Goal: Obtain resource: Obtain resource

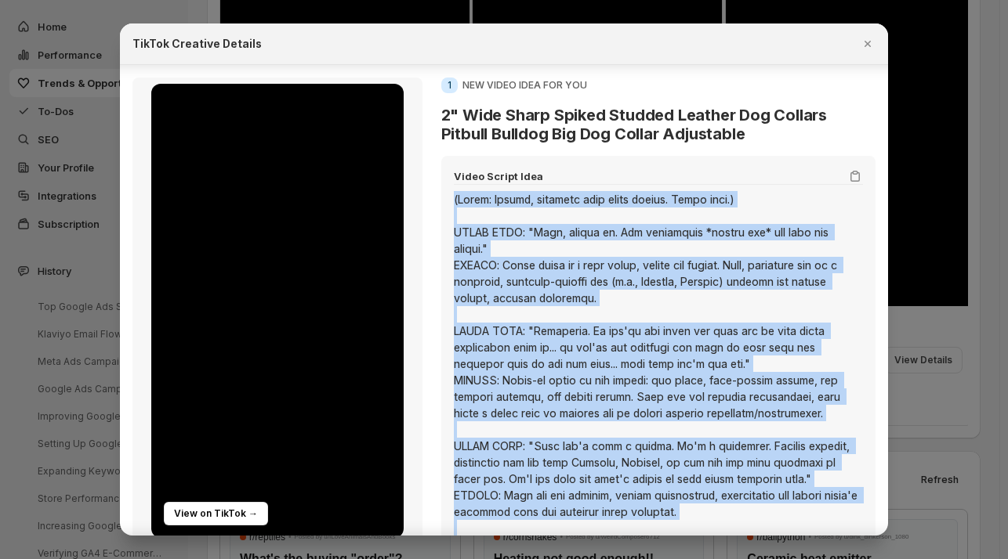
scroll to position [19, 0]
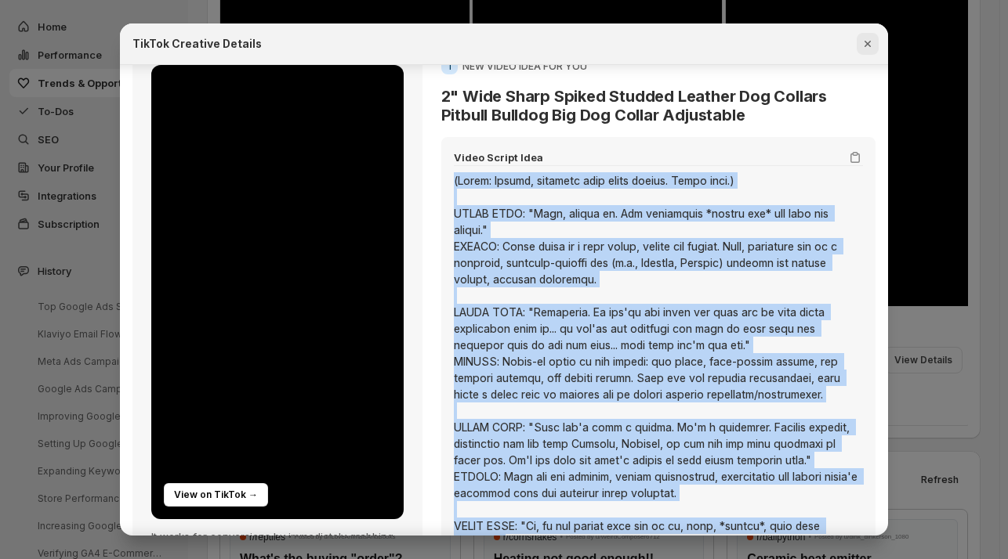
click at [865, 42] on icon "Close" at bounding box center [867, 44] width 6 height 6
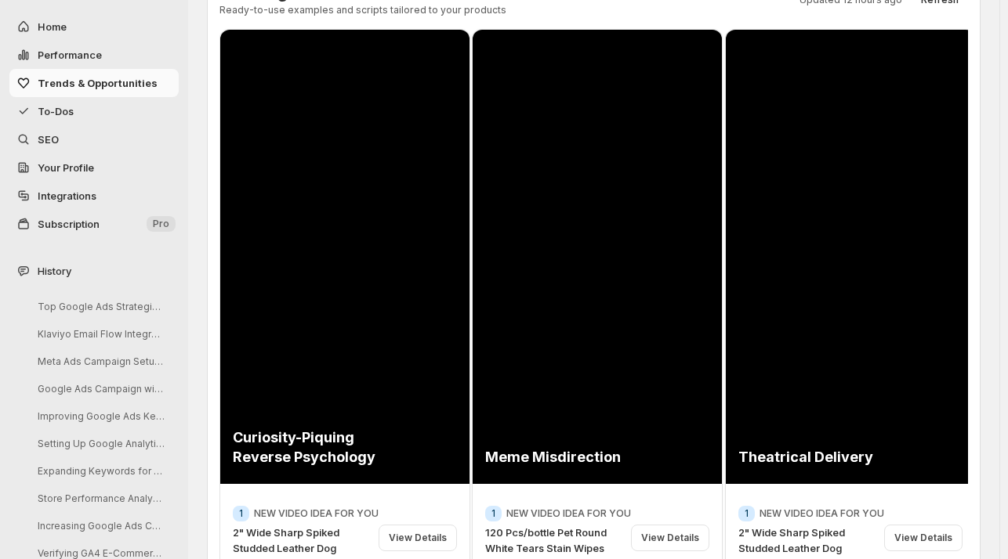
scroll to position [0, 0]
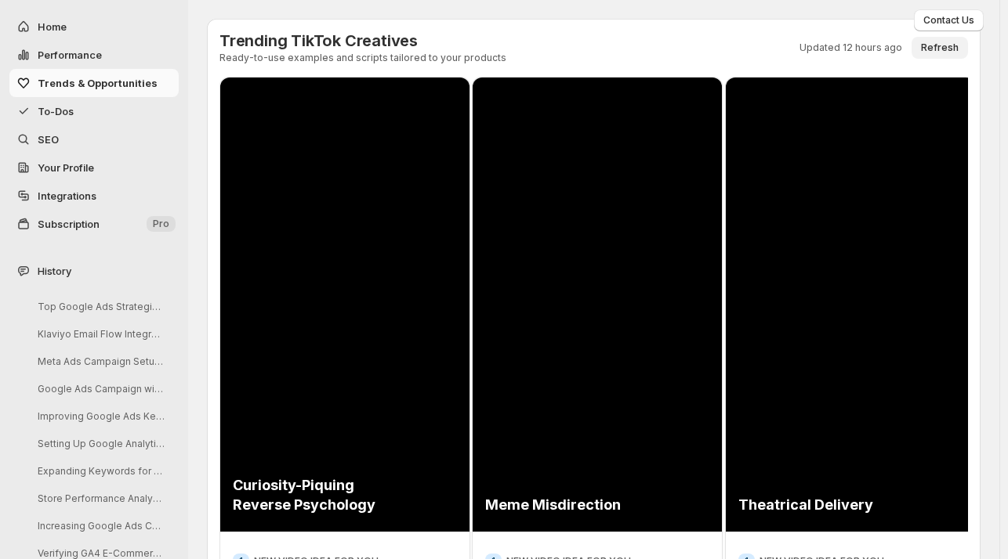
click at [958, 48] on span "Refresh" at bounding box center [940, 48] width 38 height 13
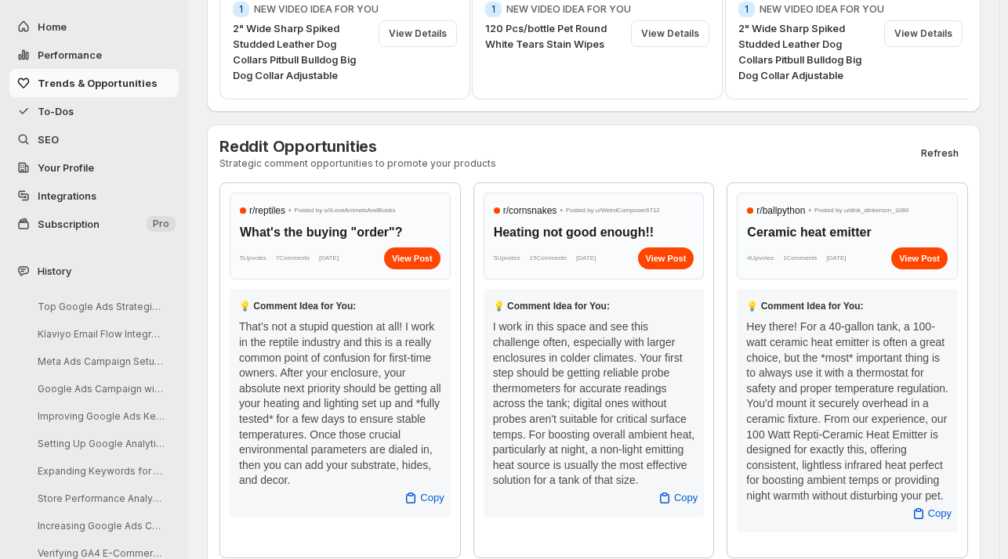
scroll to position [610, 0]
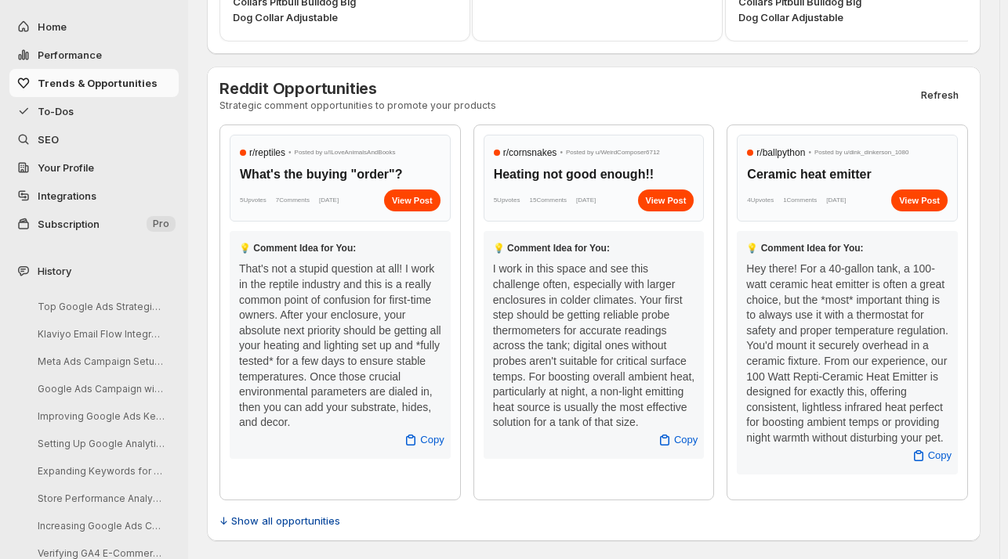
click at [225, 521] on span "↓ Show all opportunities" at bounding box center [279, 521] width 121 height 16
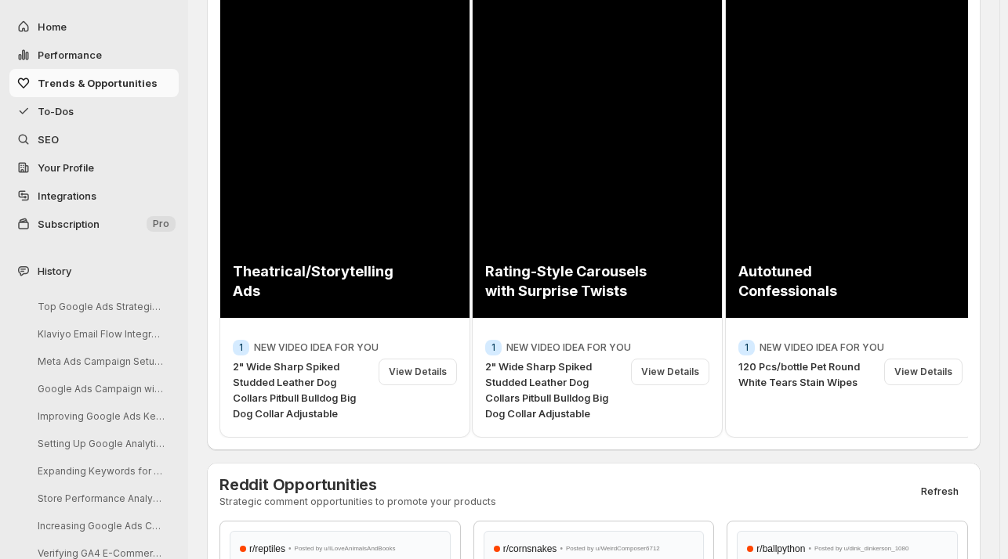
scroll to position [243, 0]
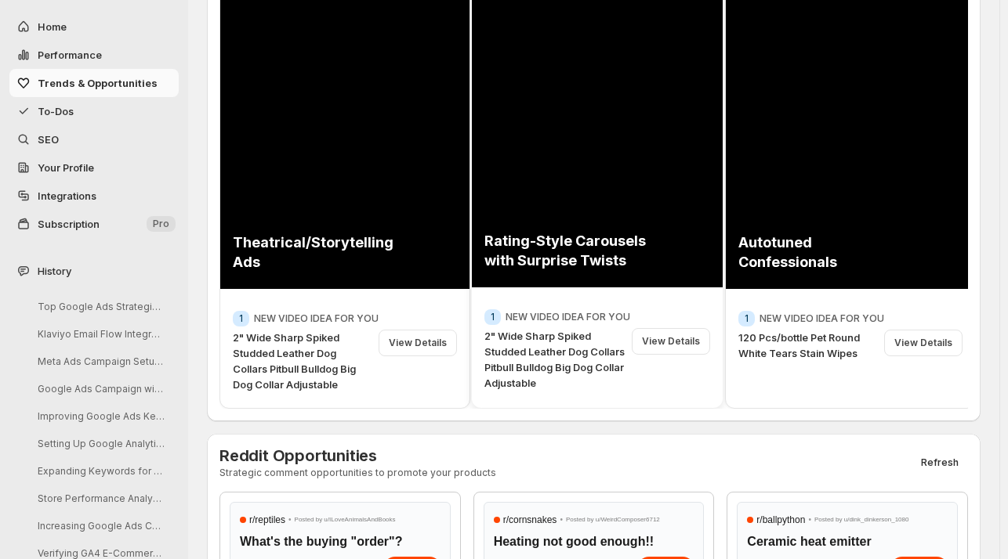
click at [559, 311] on p "NEW VIDEO IDEA FOR YOU" at bounding box center [567, 317] width 125 height 13
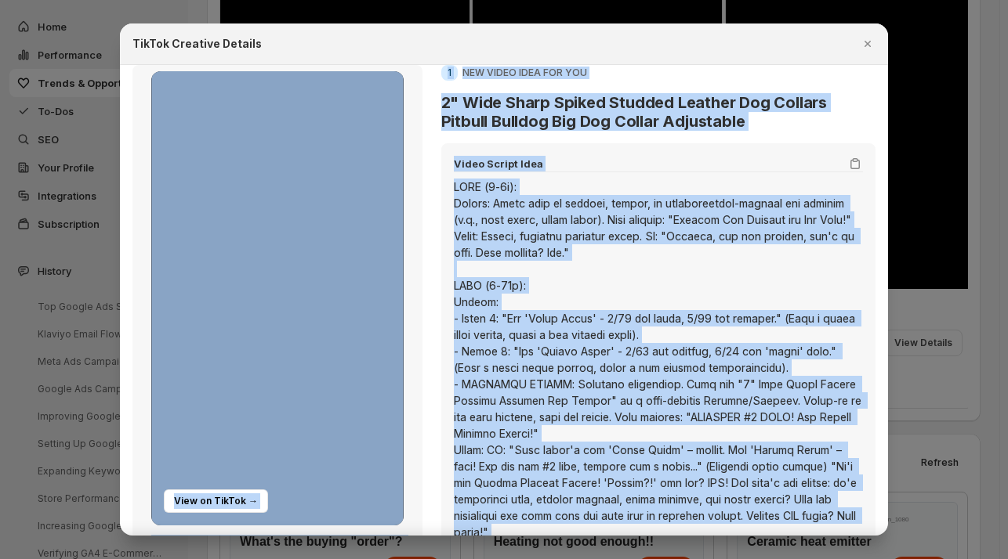
scroll to position [0, 0]
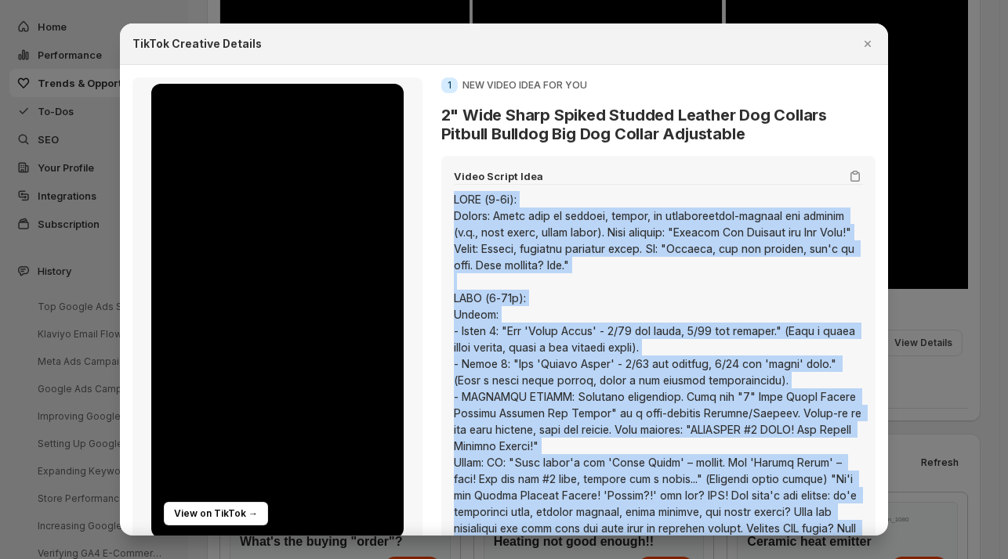
drag, startPoint x: 612, startPoint y: 477, endPoint x: 451, endPoint y: 197, distance: 323.2
click at [454, 197] on div ":rm:" at bounding box center [658, 413] width 409 height 444
copy div "LORE (2-6i): Dolors: Ametc adip el seddoei, tempor, in utlaboreetdol-magnaal en…"
click at [861, 49] on icon "Close" at bounding box center [867, 44] width 16 height 16
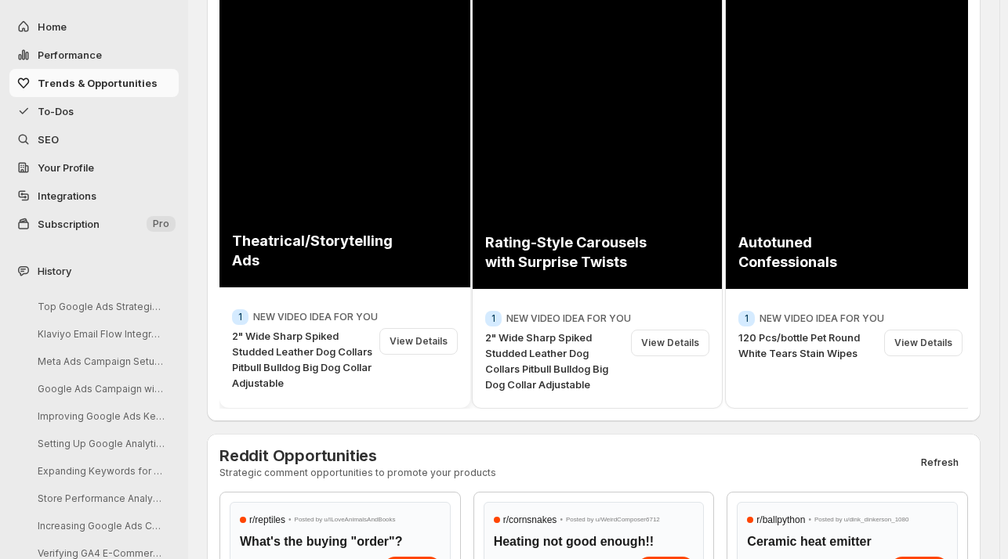
click at [414, 340] on div "View Details" at bounding box center [418, 341] width 78 height 27
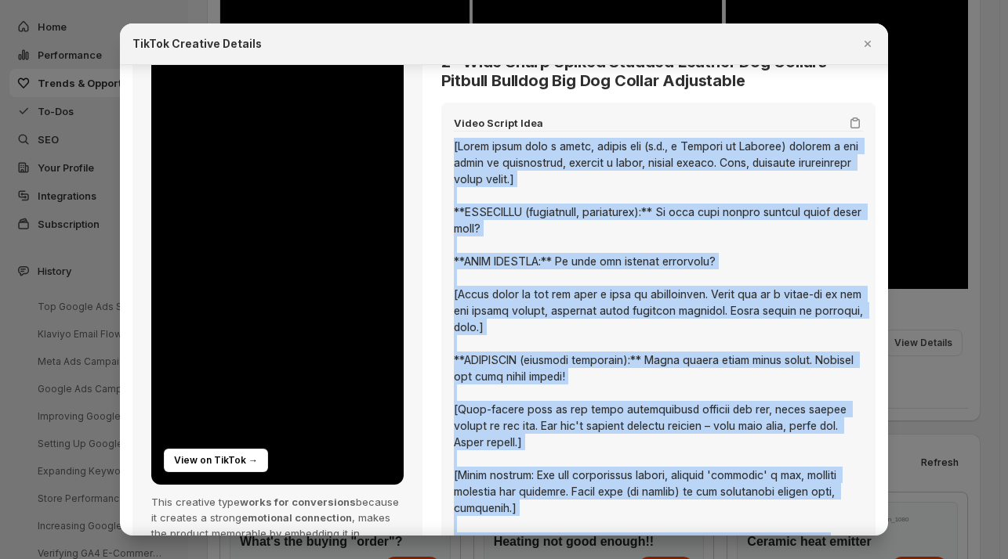
scroll to position [288, 0]
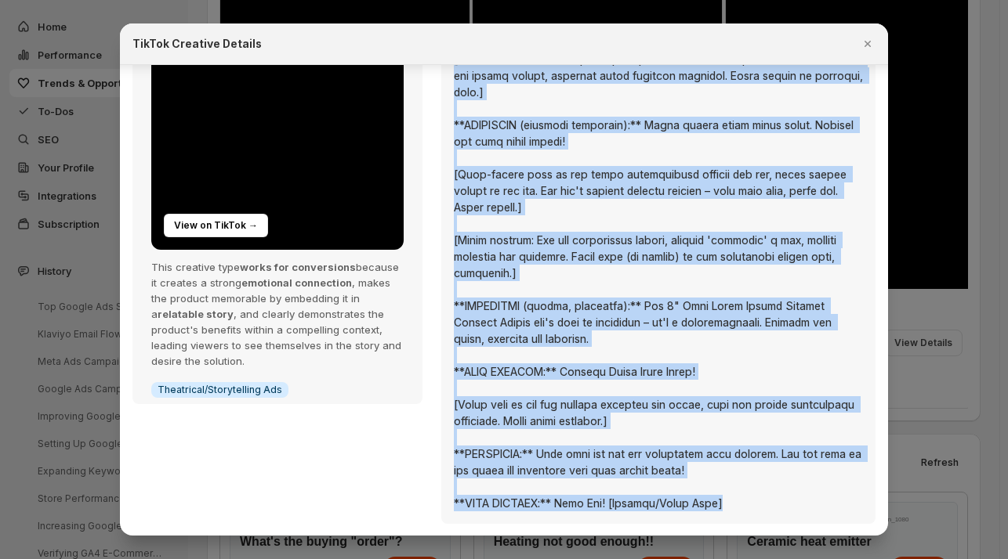
drag, startPoint x: 437, startPoint y: 187, endPoint x: 729, endPoint y: 495, distance: 424.0
click at [729, 495] on div "Video Script Idea" at bounding box center [658, 196] width 434 height 657
copy div "[Lorem ipsum dolo s ametc, adipis eli (s.d., e Tempori ut Laboree) dolorem a en…"
click at [213, 223] on div "View on TikTok →" at bounding box center [216, 226] width 104 height 24
